Goal: Information Seeking & Learning: Learn about a topic

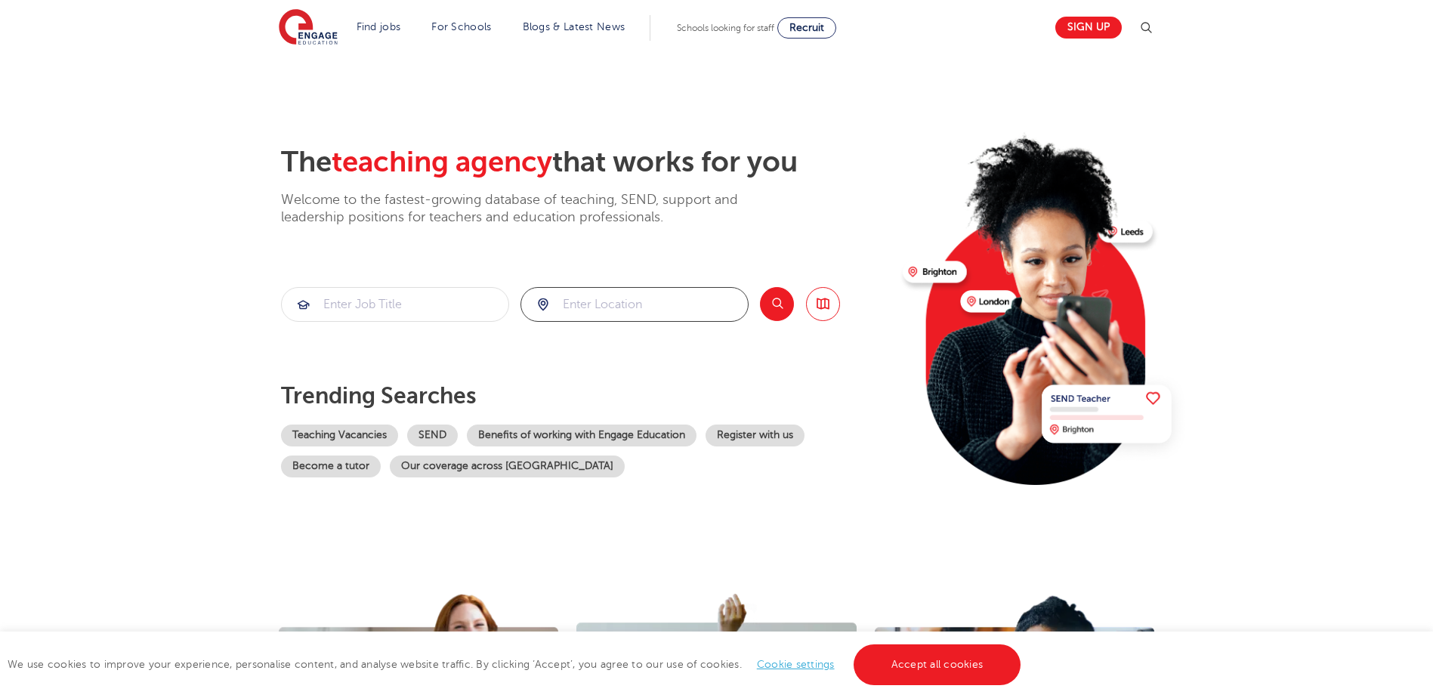
click at [587, 312] on input "search" at bounding box center [634, 304] width 227 height 33
click at [775, 310] on button "Search" at bounding box center [777, 304] width 34 height 34
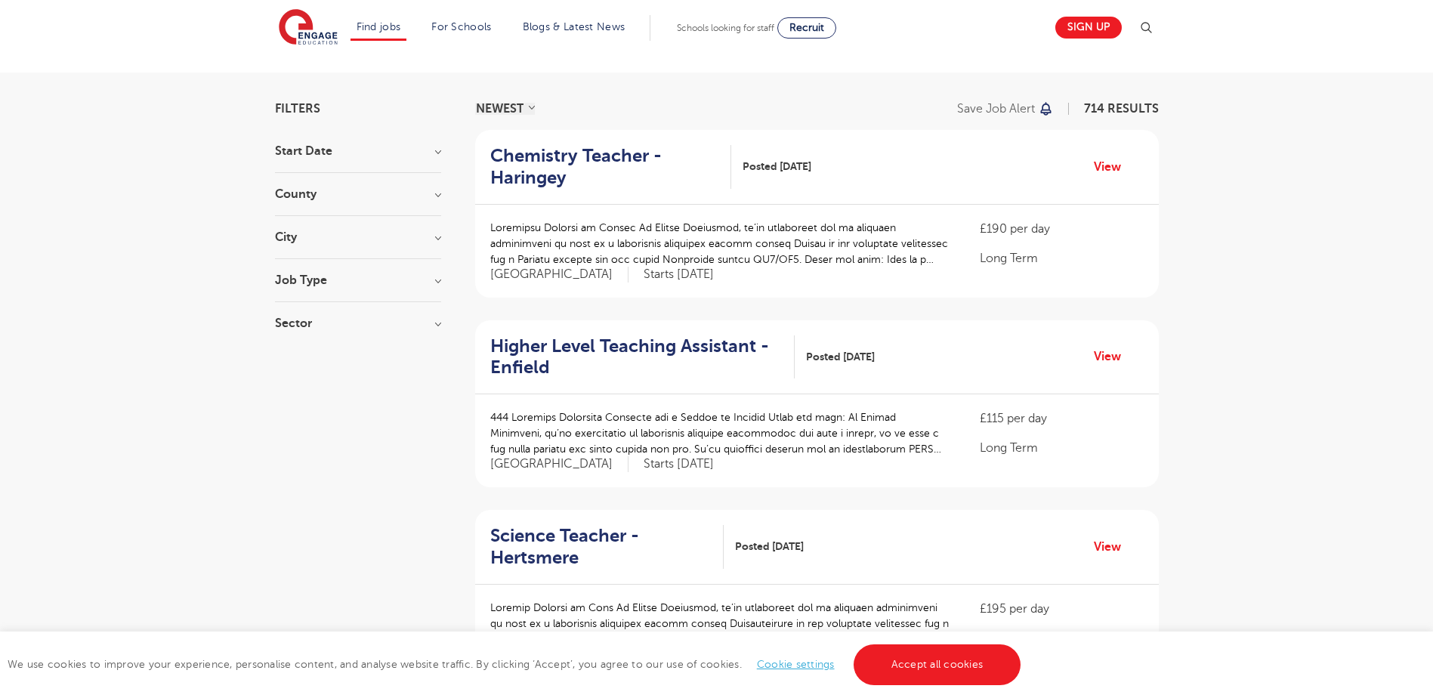
scroll to position [69, 0]
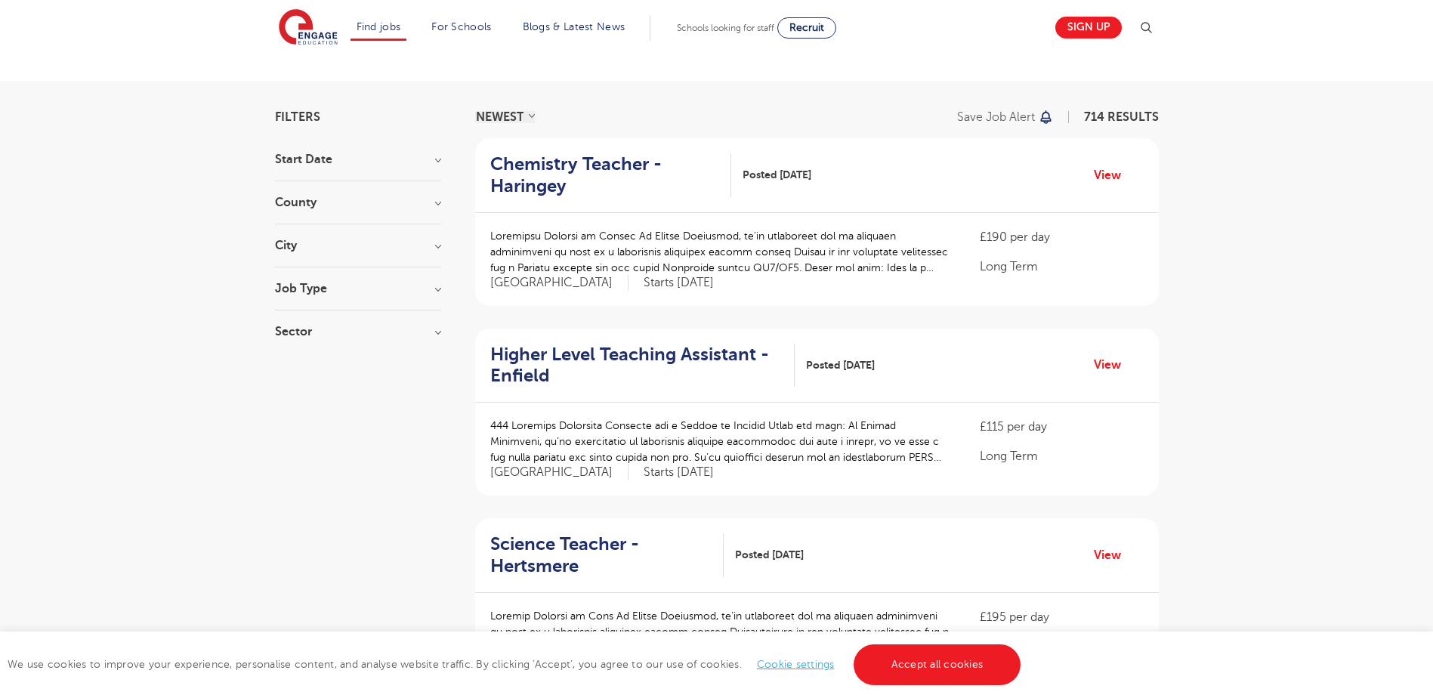
click at [409, 171] on div "Start Date September 75 [DATE] [DATE] Show more" at bounding box center [358, 167] width 166 height 28
click at [424, 165] on div "Start Date September 75 [DATE] [DATE] Show more" at bounding box center [358, 167] width 166 height 28
click at [427, 165] on h3 "Start Date" at bounding box center [358, 159] width 166 height 12
click at [344, 313] on h3 "County" at bounding box center [358, 308] width 166 height 12
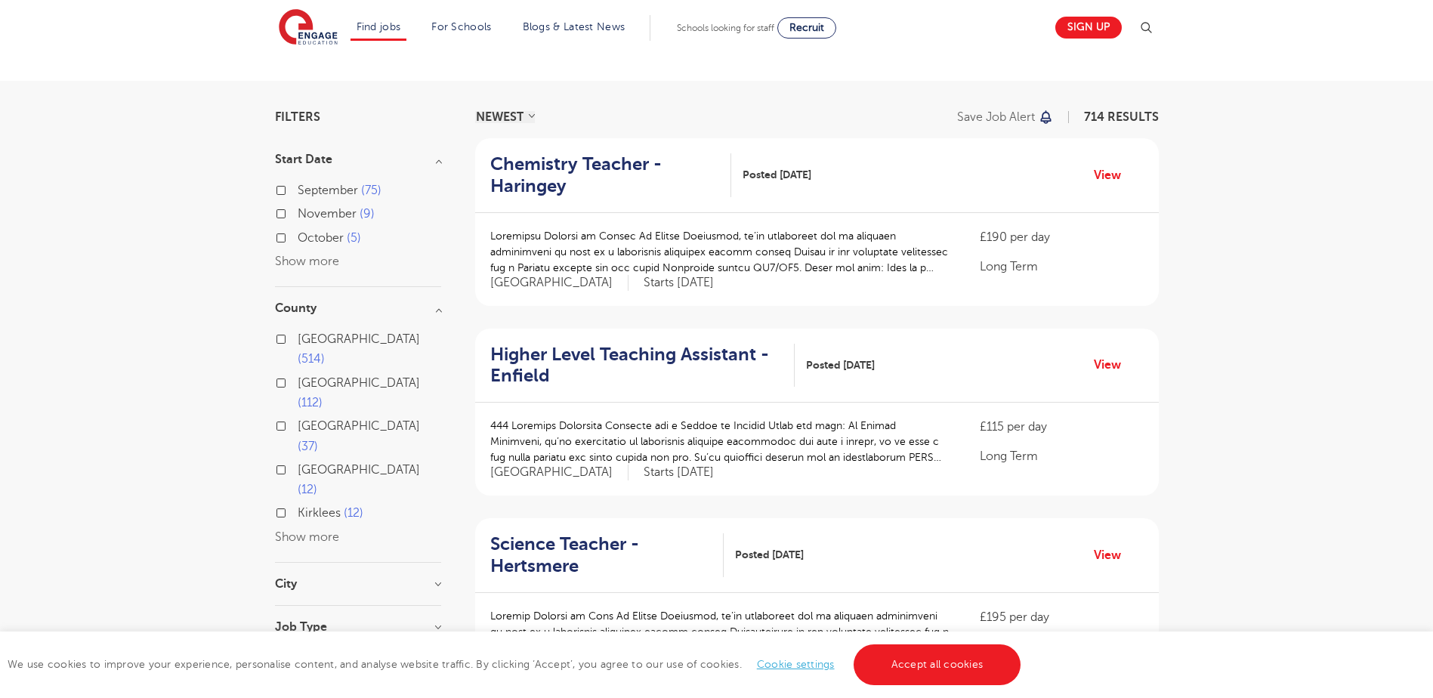
click at [360, 578] on h3 "City" at bounding box center [358, 584] width 166 height 12
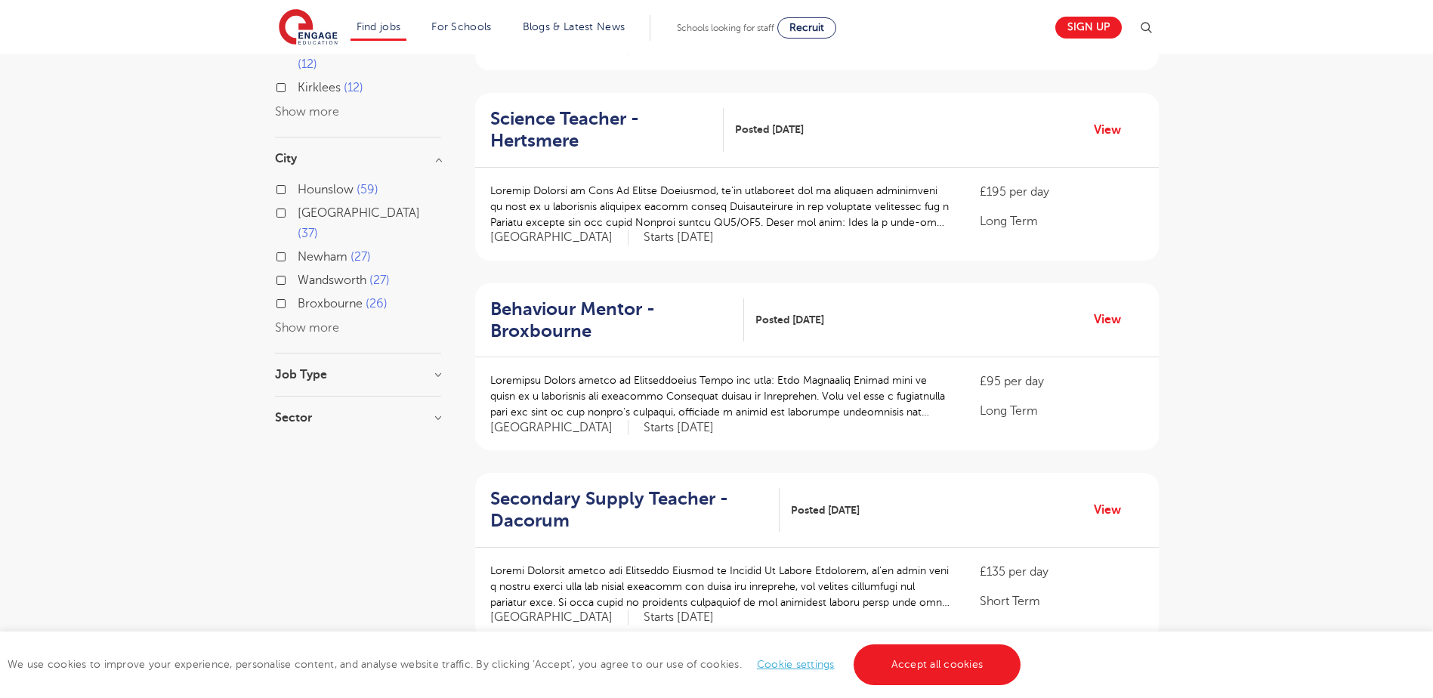
scroll to position [491, 0]
click at [393, 372] on h3 "Job Type" at bounding box center [358, 378] width 166 height 12
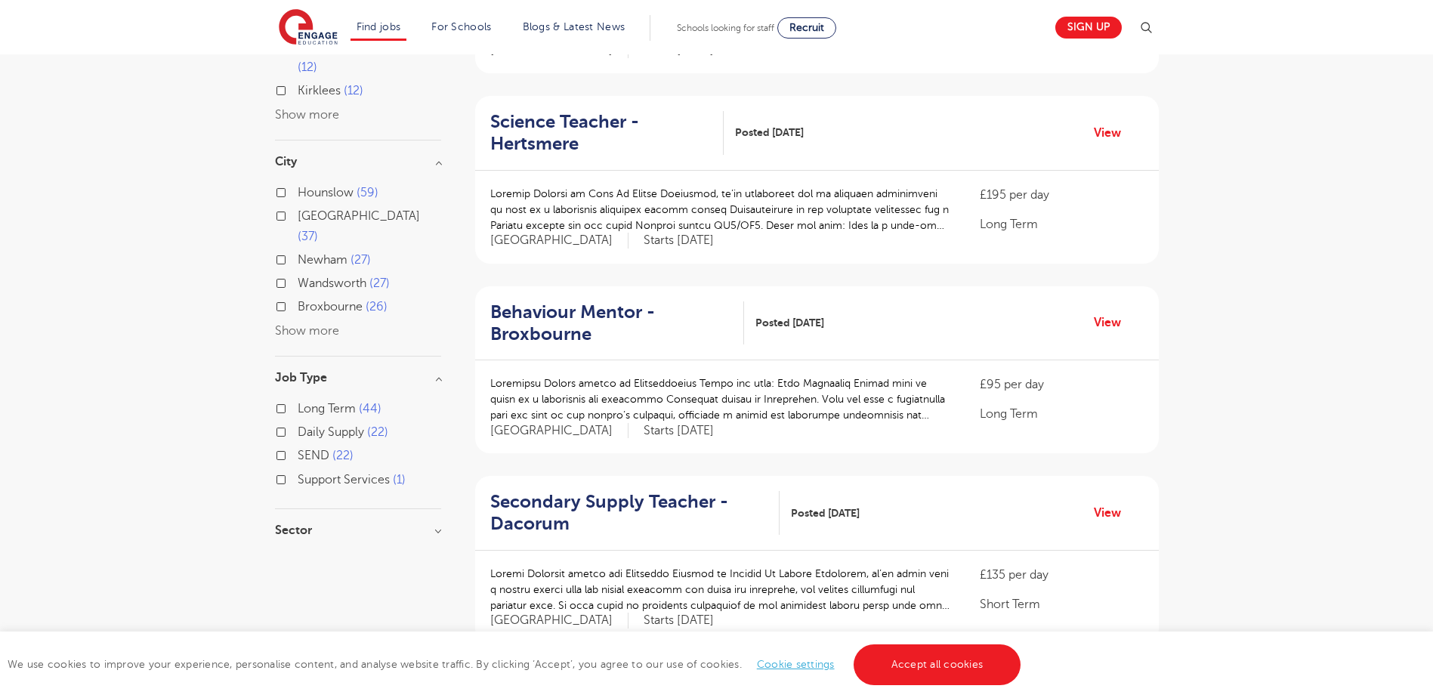
click at [406, 524] on h3 "Sector" at bounding box center [358, 530] width 166 height 12
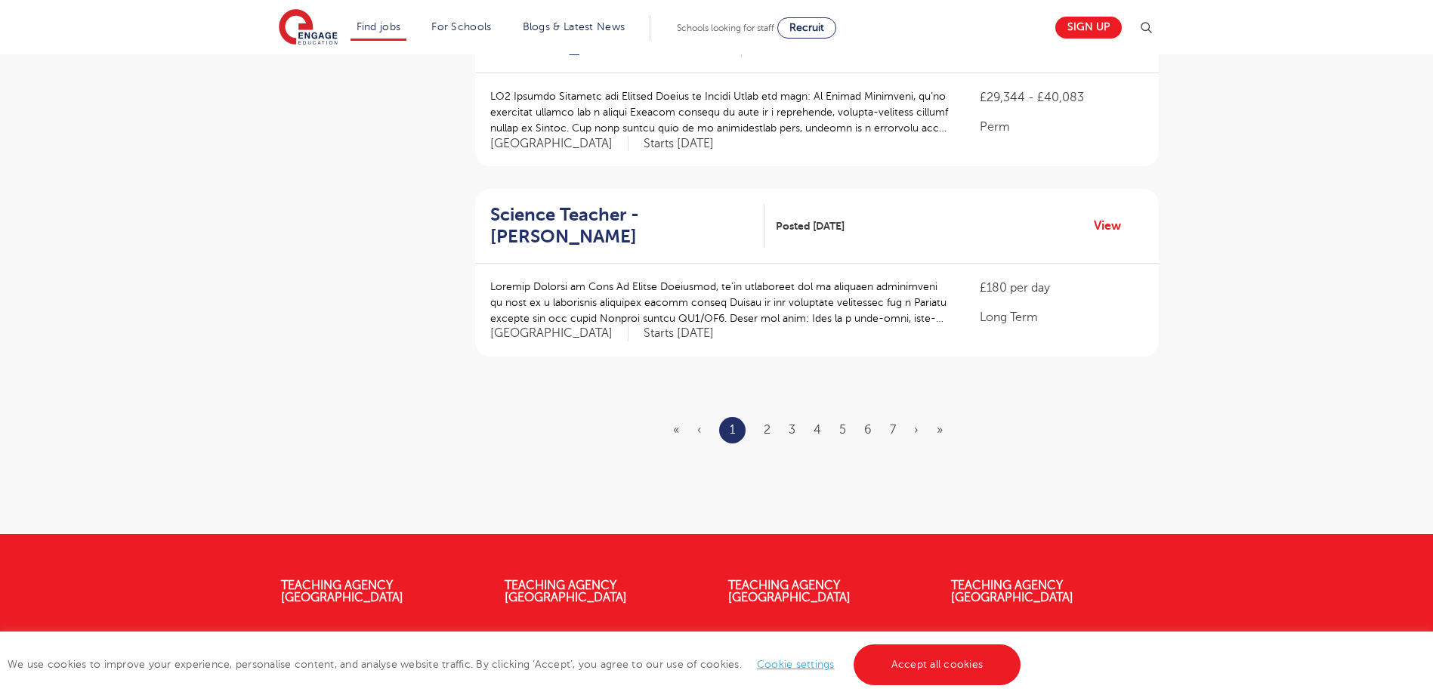
scroll to position [1740, 0]
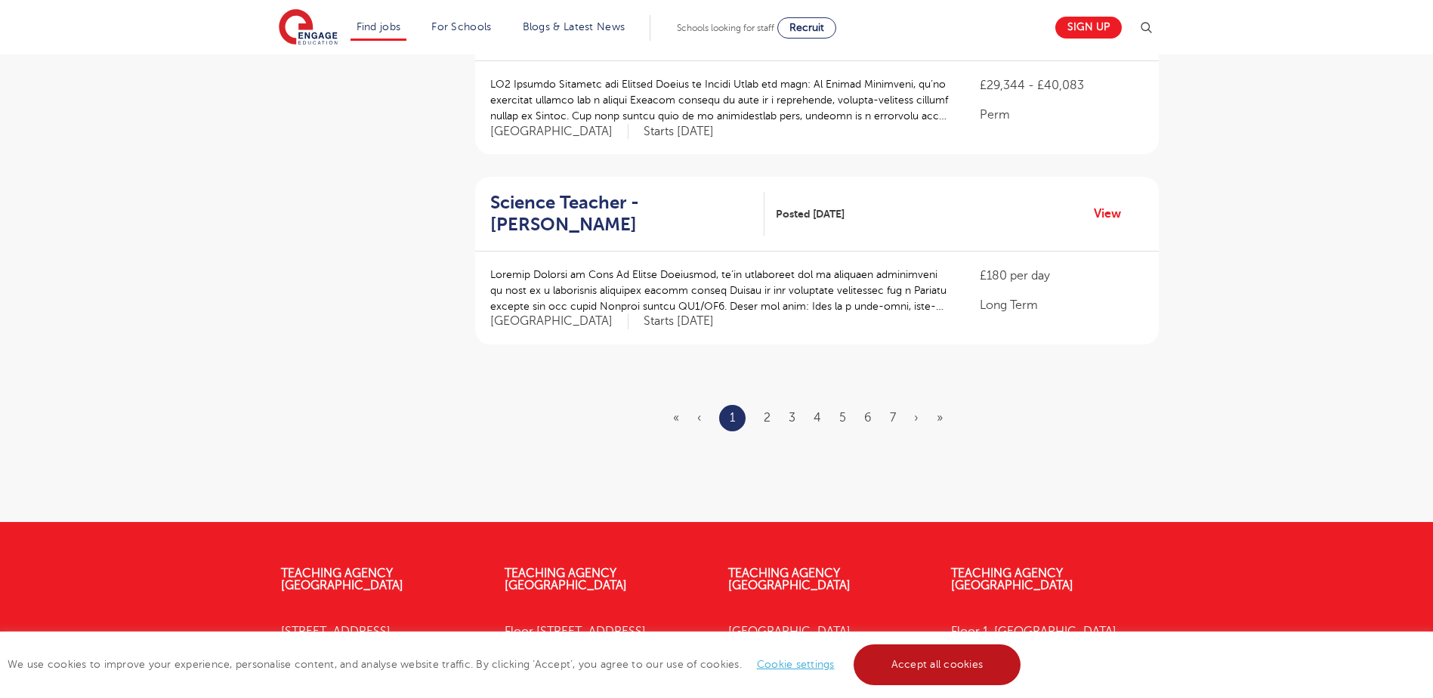
click at [935, 673] on link "Accept all cookies" at bounding box center [937, 664] width 168 height 41
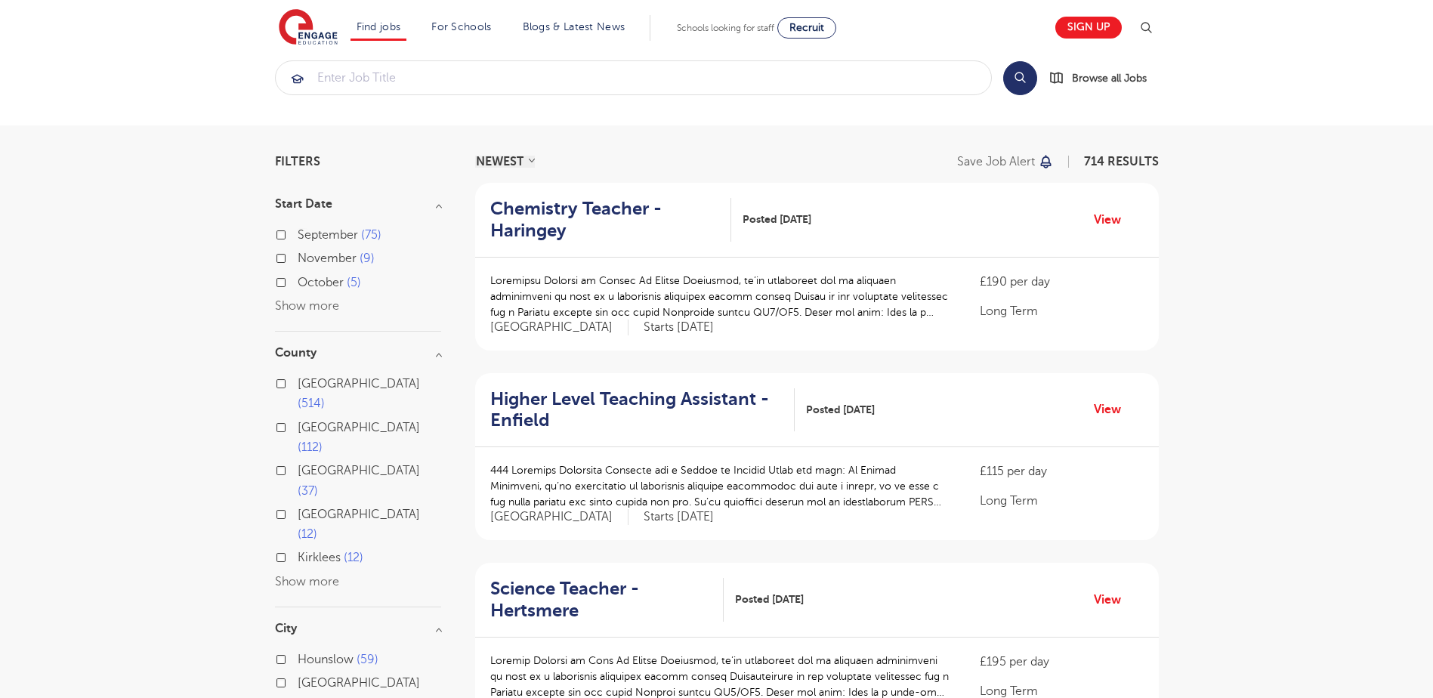
scroll to position [21, 0]
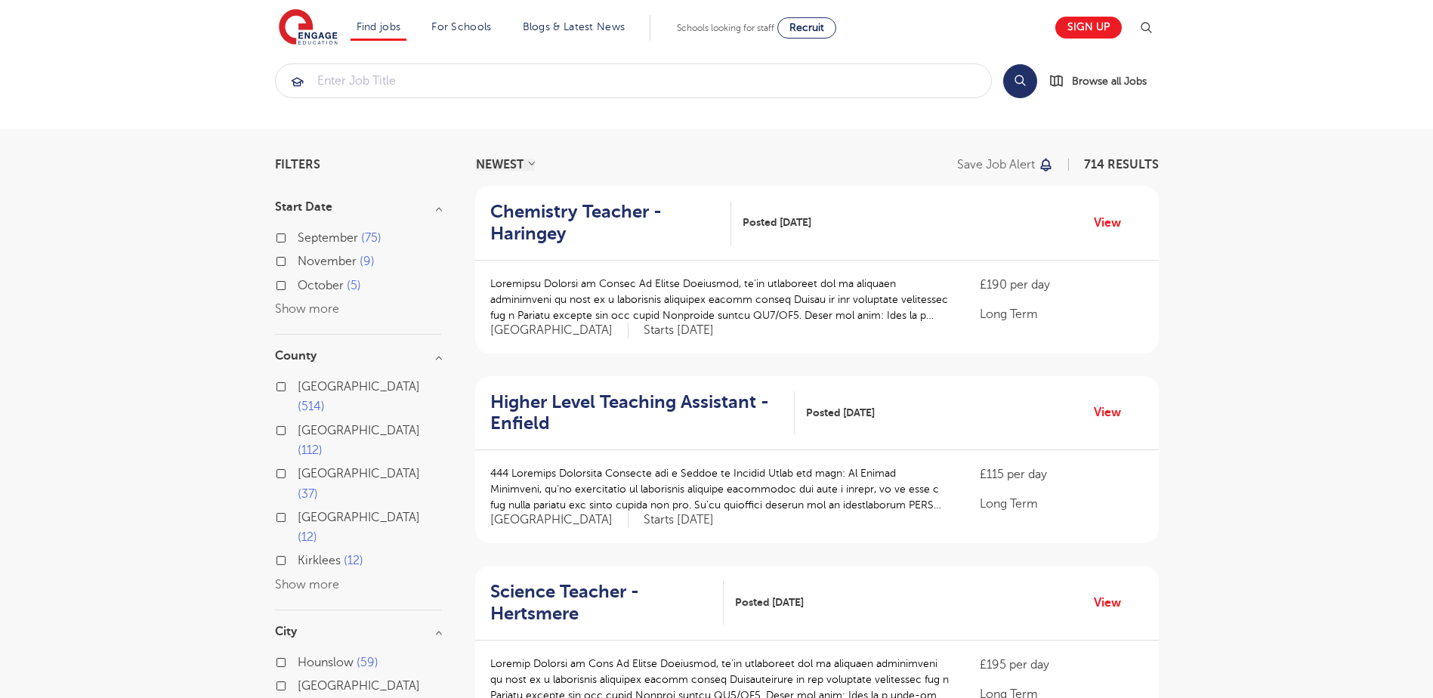
click at [313, 514] on div "[GEOGRAPHIC_DATA] 514 [GEOGRAPHIC_DATA] 112 [GEOGRAPHIC_DATA] 37 [GEOGRAPHIC_DA…" at bounding box center [358, 486] width 166 height 218
click at [307, 578] on button "Show more" at bounding box center [307, 585] width 64 height 14
